Goal: Navigation & Orientation: Find specific page/section

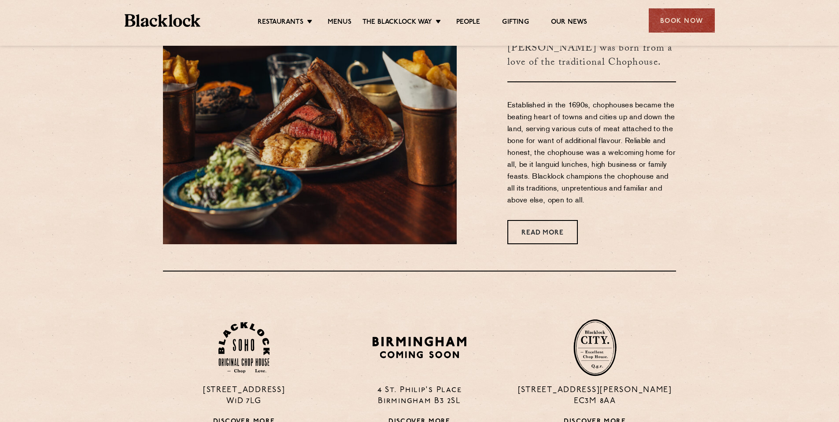
scroll to position [440, 0]
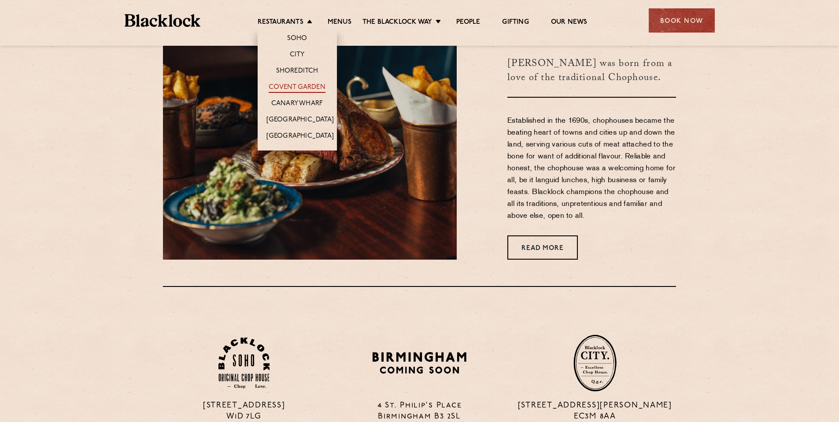
click at [291, 90] on link "Covent Garden" at bounding box center [297, 88] width 57 height 10
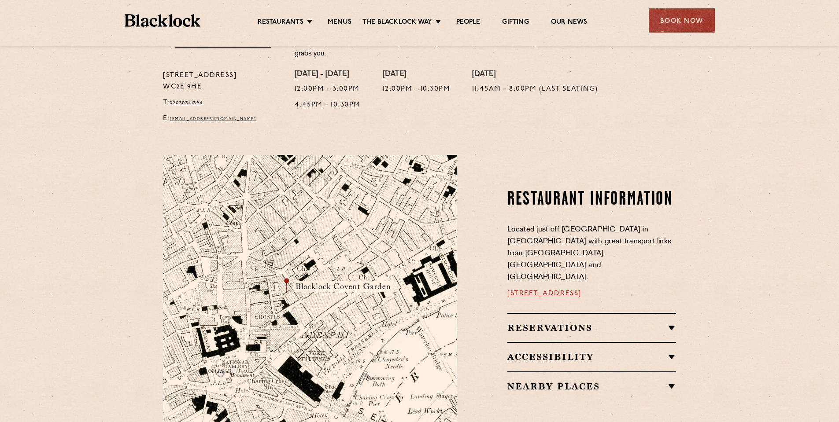
scroll to position [352, 0]
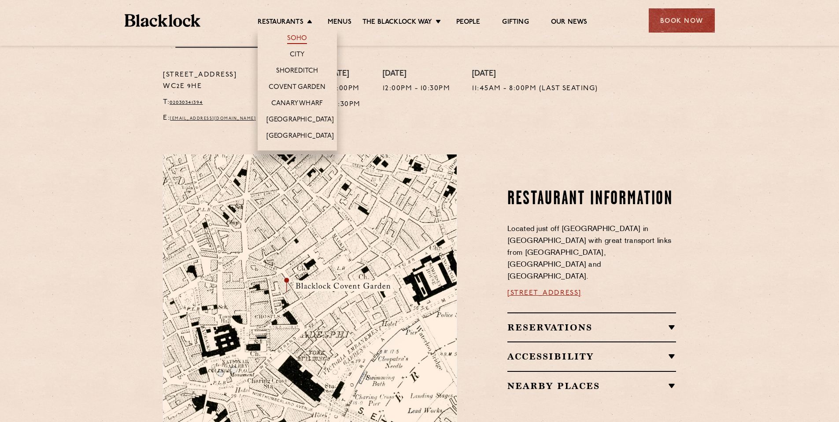
click at [300, 41] on link "Soho" at bounding box center [297, 39] width 20 height 10
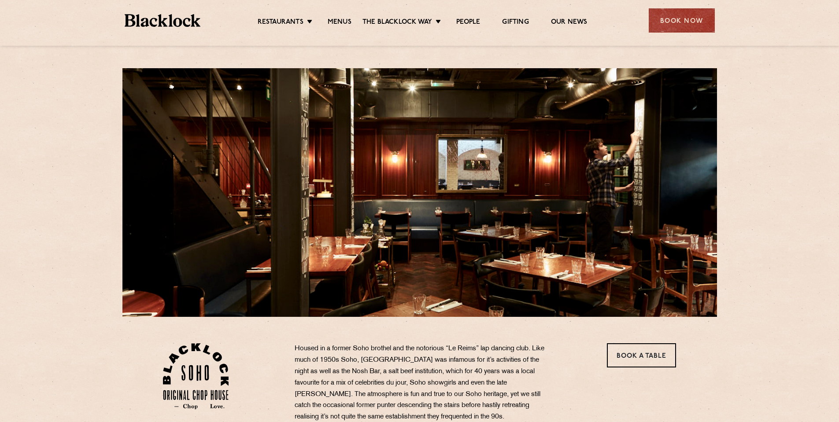
click at [311, 32] on div "Restaurants Soho City Shoreditch Covent Garden Canary Wharf Manchester Birmingh…" at bounding box center [419, 19] width 616 height 39
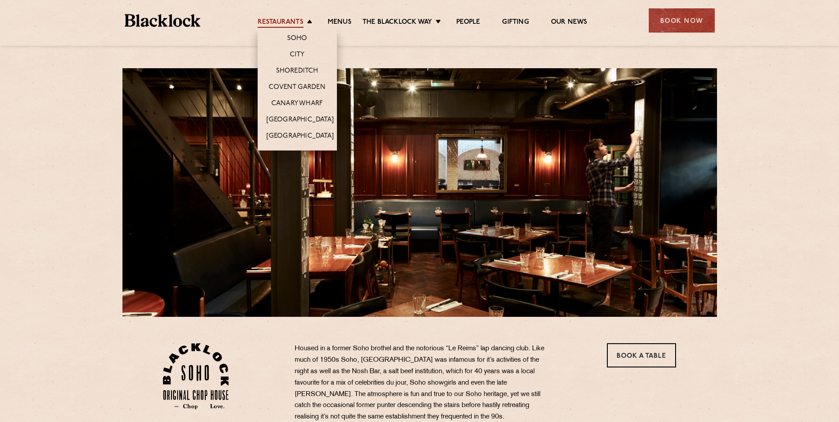
click at [300, 26] on link "Restaurants" at bounding box center [281, 23] width 46 height 10
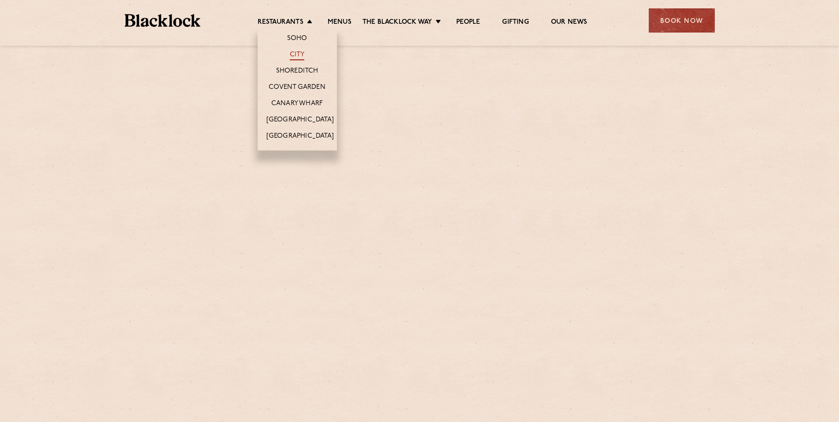
click at [294, 54] on link "City" at bounding box center [297, 56] width 15 height 10
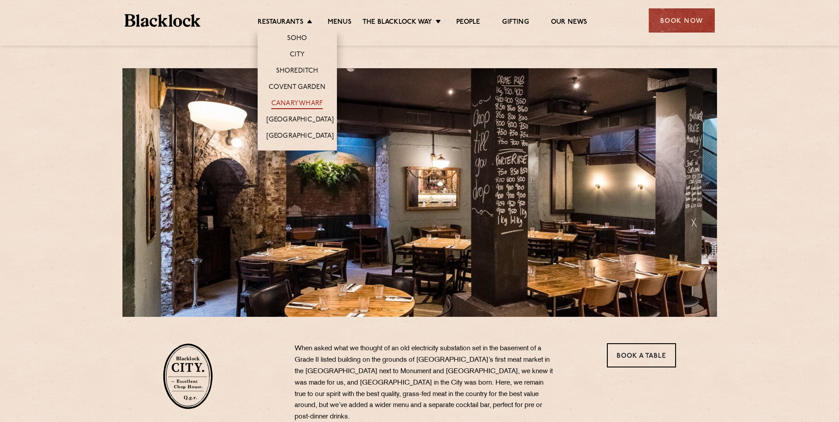
click at [300, 99] on link "Canary Wharf" at bounding box center [297, 104] width 52 height 10
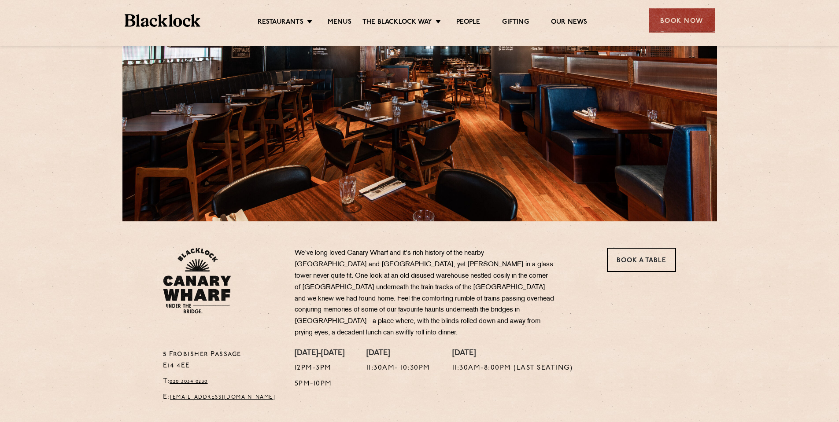
scroll to position [10, 0]
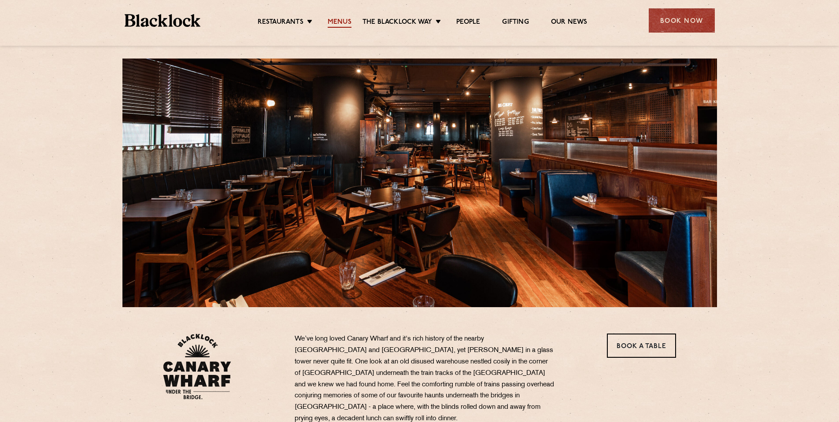
click at [343, 22] on link "Menus" at bounding box center [340, 23] width 24 height 10
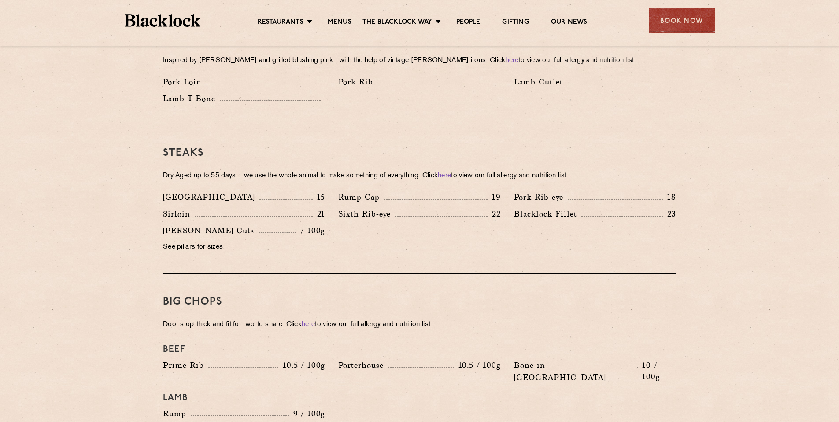
scroll to position [792, 0]
